Goal: Find specific page/section: Find specific page/section

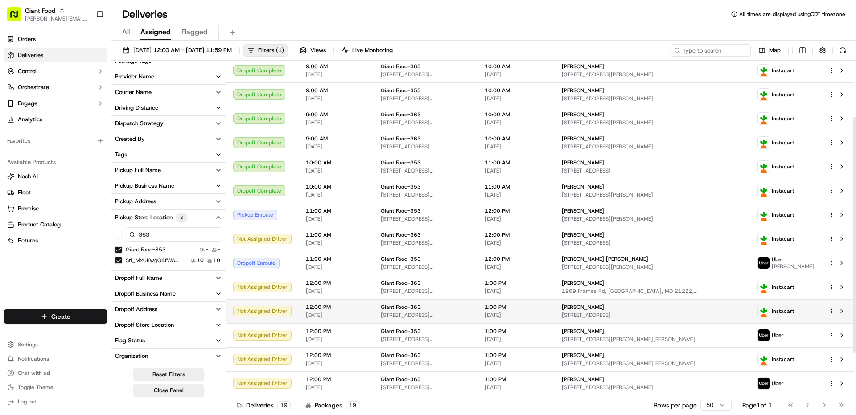
scroll to position [140, 0]
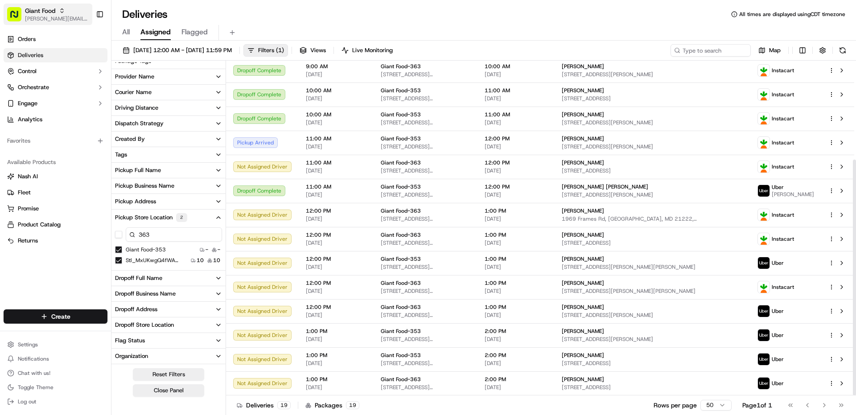
click at [51, 16] on span "[PERSON_NAME][EMAIL_ADDRESS][PERSON_NAME][DOMAIN_NAME]" at bounding box center [57, 18] width 64 height 7
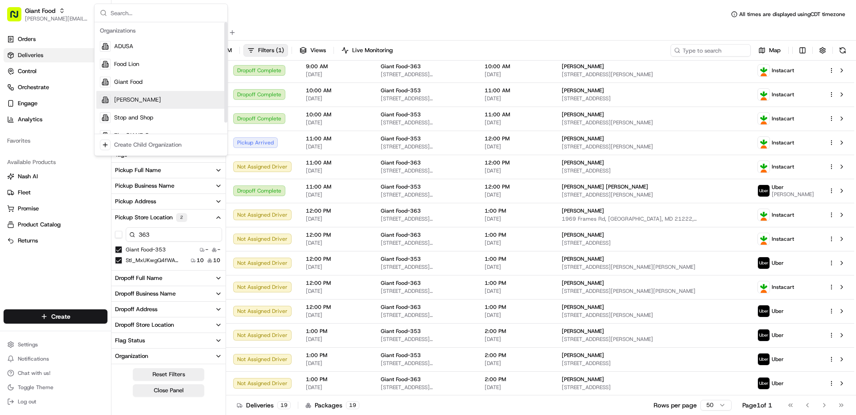
click at [132, 103] on span "[PERSON_NAME]" at bounding box center [137, 100] width 47 height 8
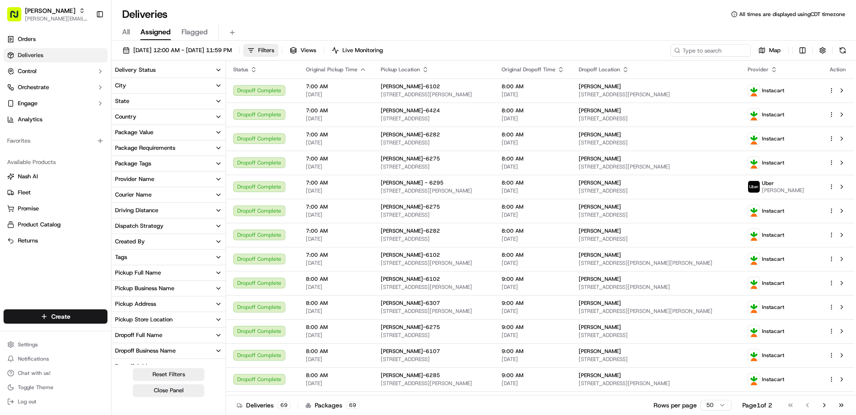
scroll to position [103, 0]
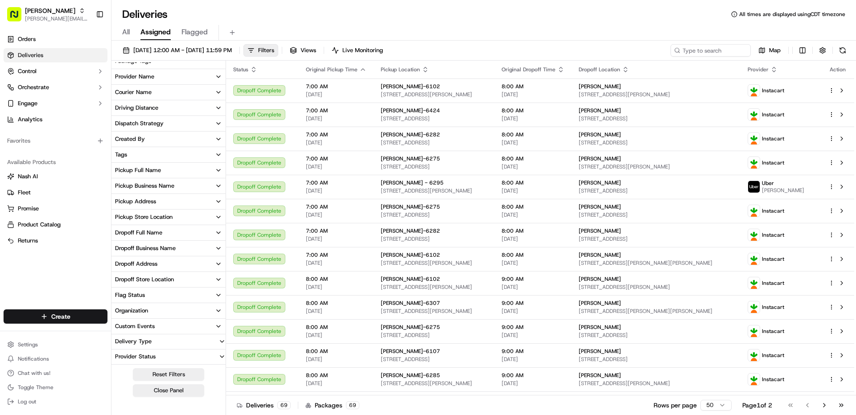
click at [154, 214] on div "Pickup Store Location" at bounding box center [144, 217] width 58 height 8
click at [164, 234] on input at bounding box center [174, 234] width 96 height 14
type input "6307"
click at [147, 250] on label "[PERSON_NAME]-6307" at bounding box center [154, 248] width 57 height 7
click at [122, 250] on button "[PERSON_NAME]-6307" at bounding box center [118, 248] width 7 height 7
